Goal: Task Accomplishment & Management: Use online tool/utility

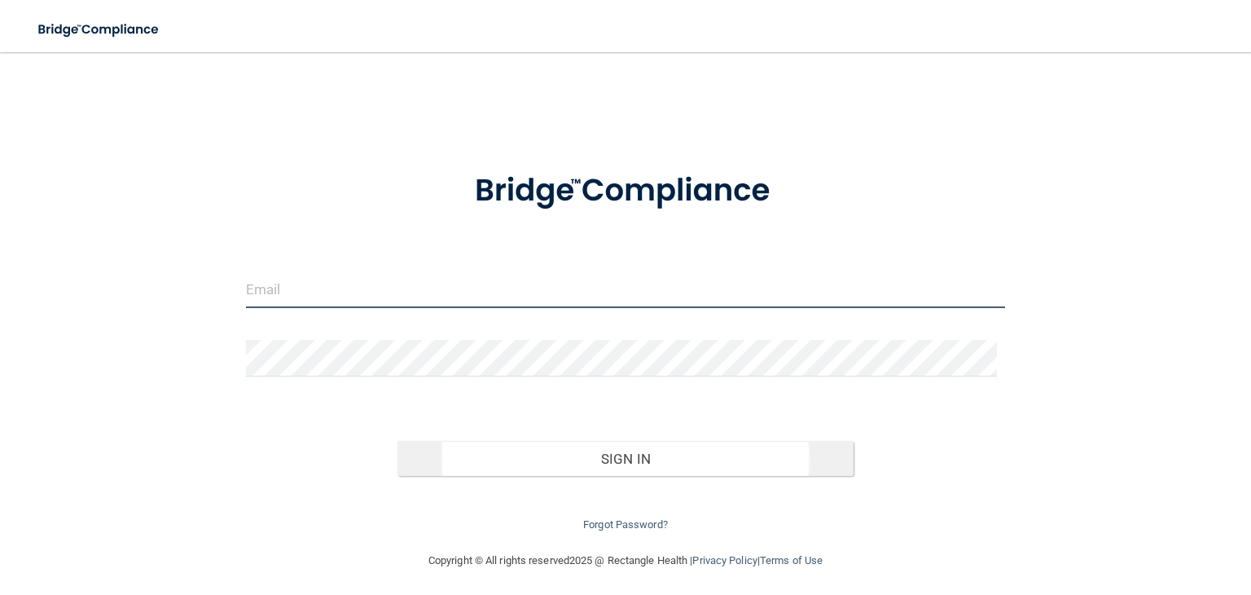
type input "[EMAIL_ADDRESS][DOMAIN_NAME]"
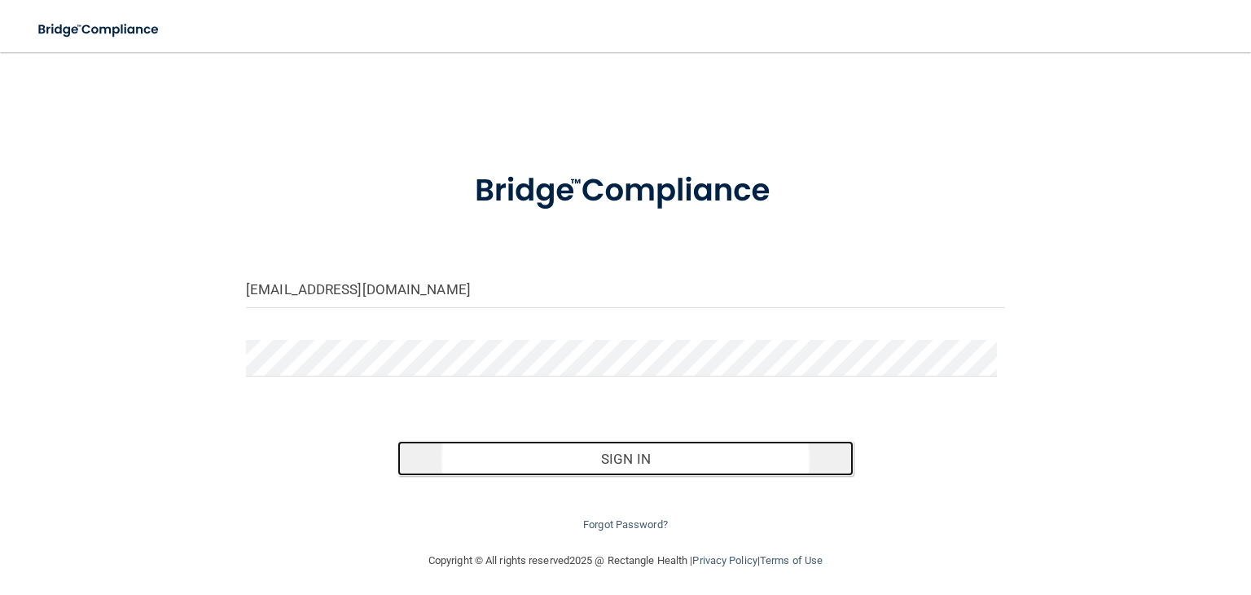
click at [609, 454] on button "Sign In" at bounding box center [624, 459] width 455 height 36
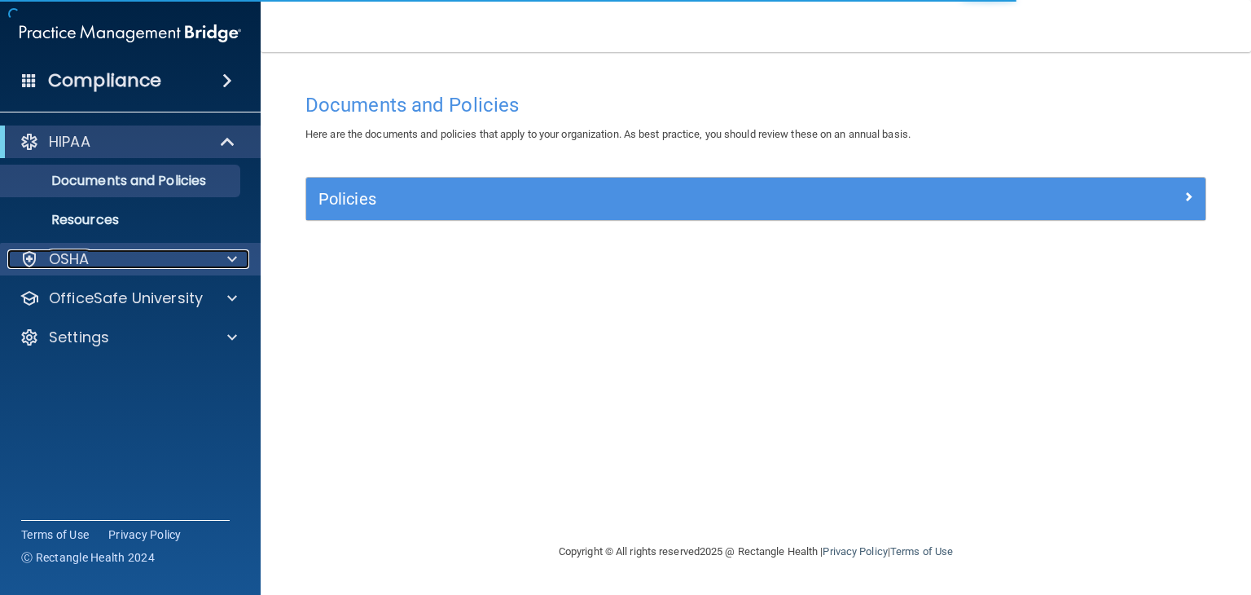
click at [228, 257] on span at bounding box center [232, 259] width 10 height 20
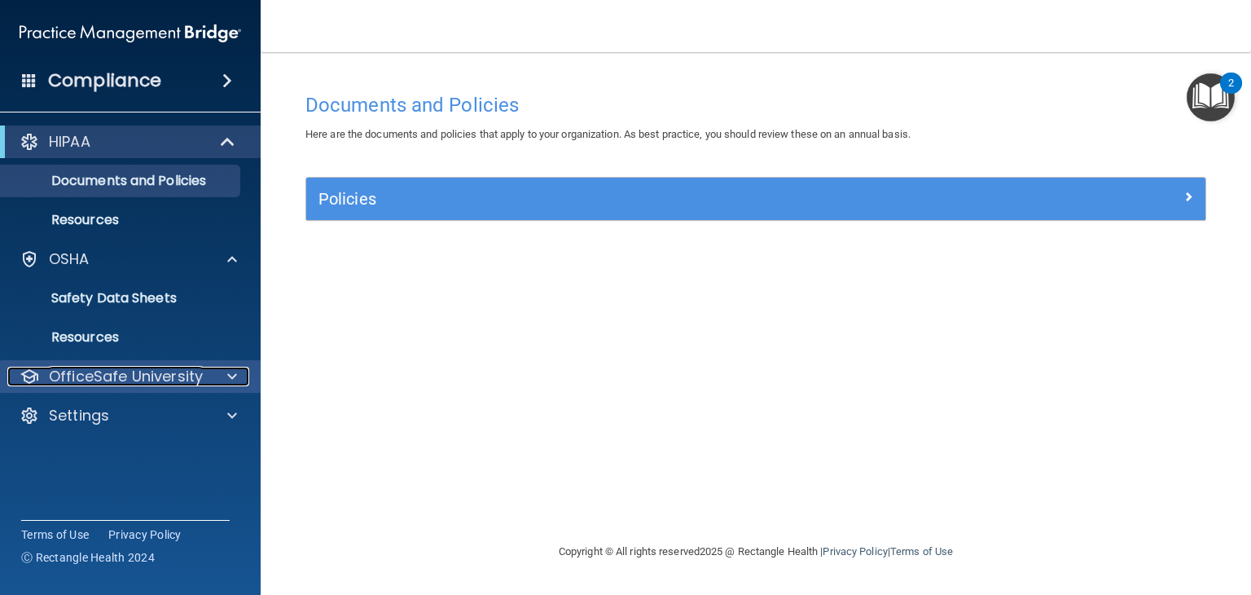
click at [213, 375] on div at bounding box center [229, 376] width 41 height 20
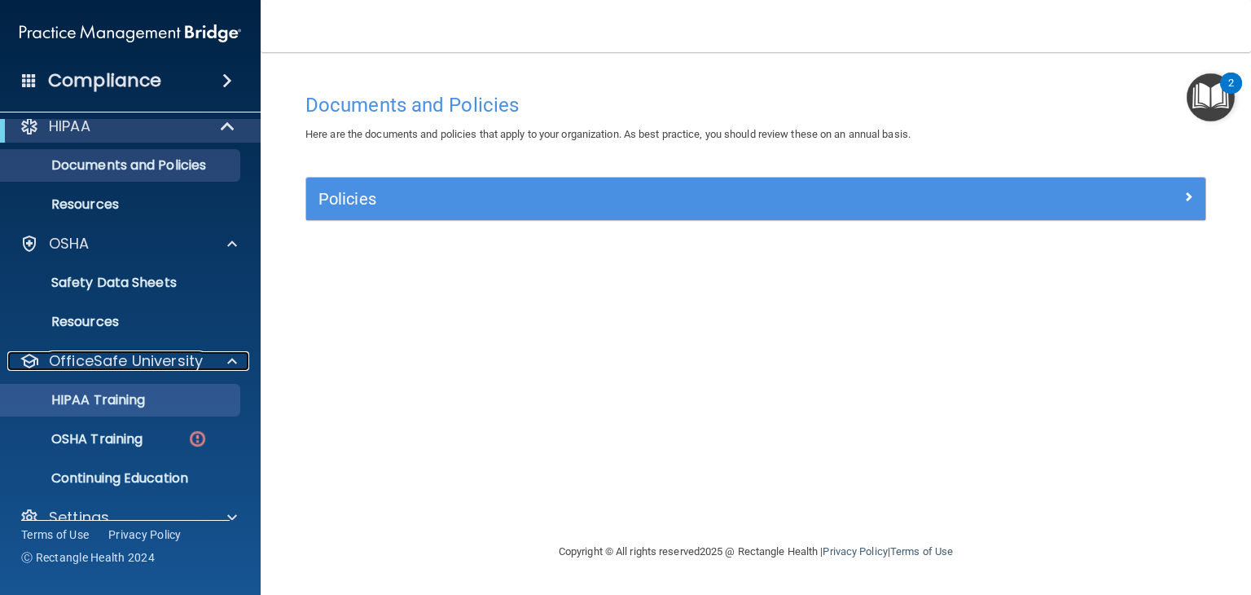
scroll to position [42, 0]
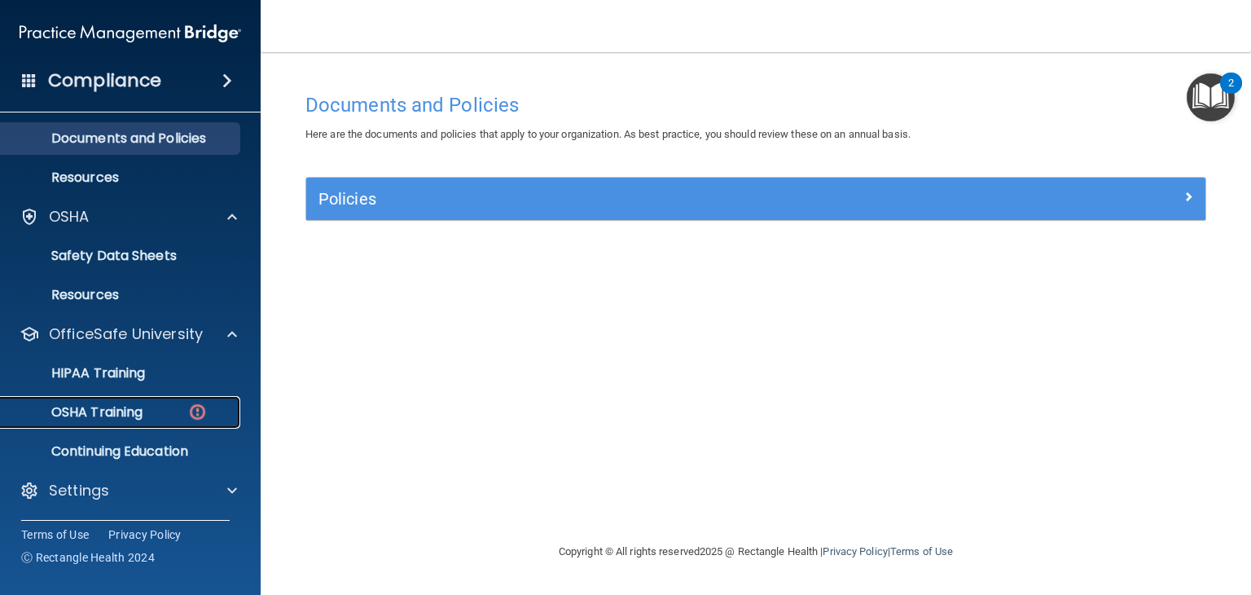
click at [127, 409] on p "OSHA Training" at bounding box center [77, 412] width 132 height 16
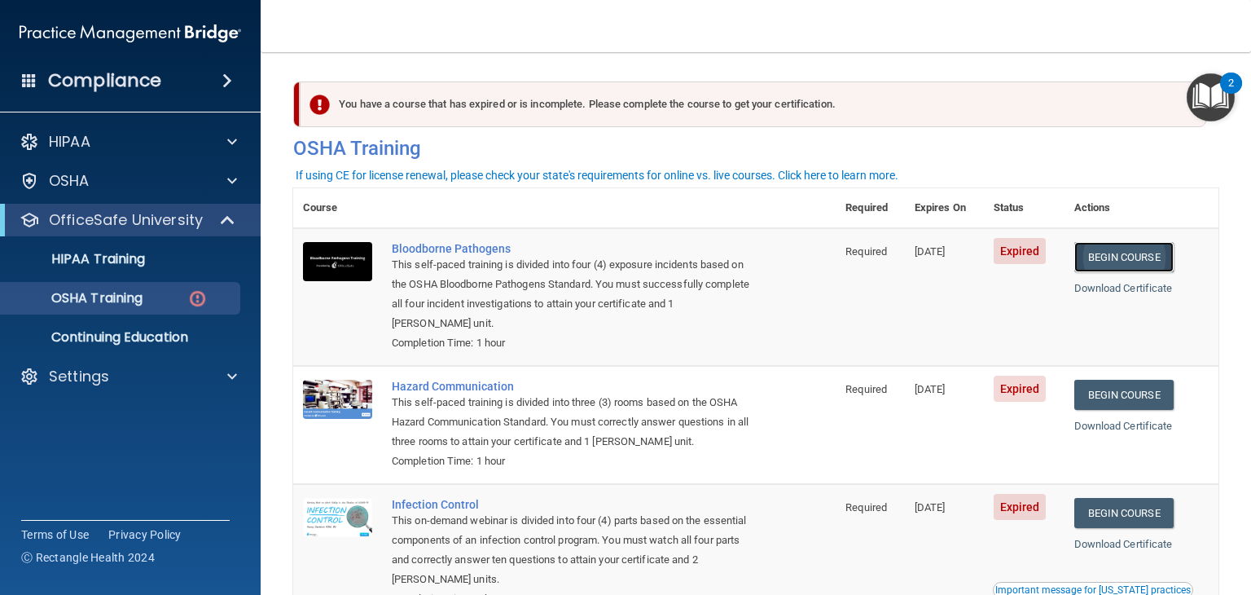
click at [1113, 254] on link "Begin Course" at bounding box center [1123, 257] width 99 height 30
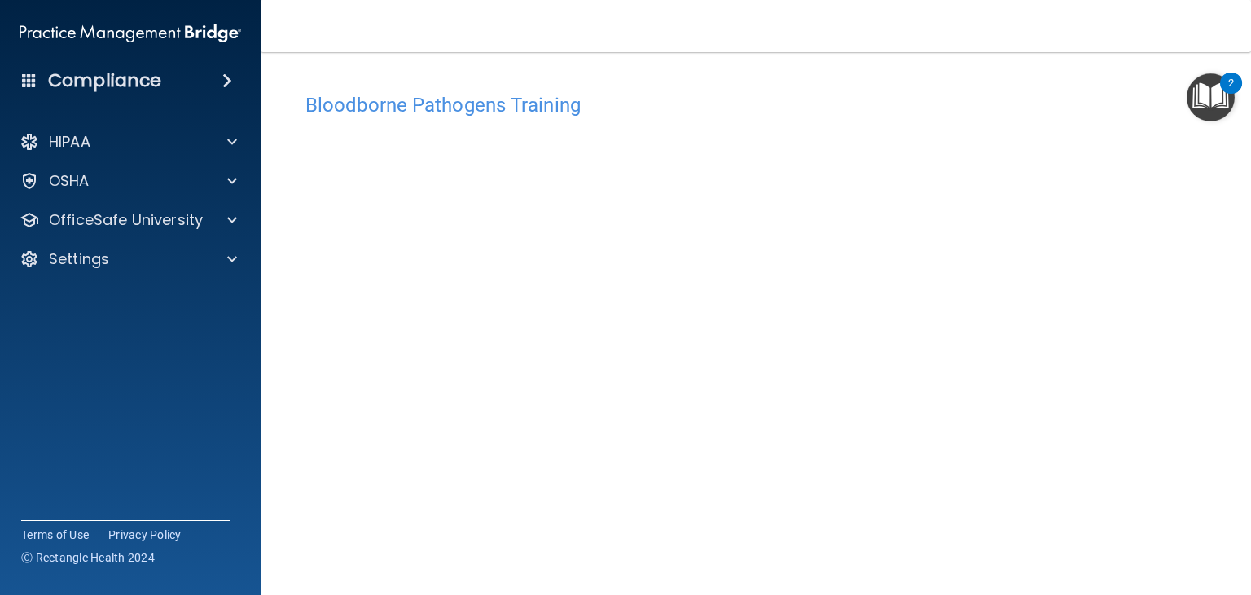
scroll to position [81, 0]
